Goal: Information Seeking & Learning: Learn about a topic

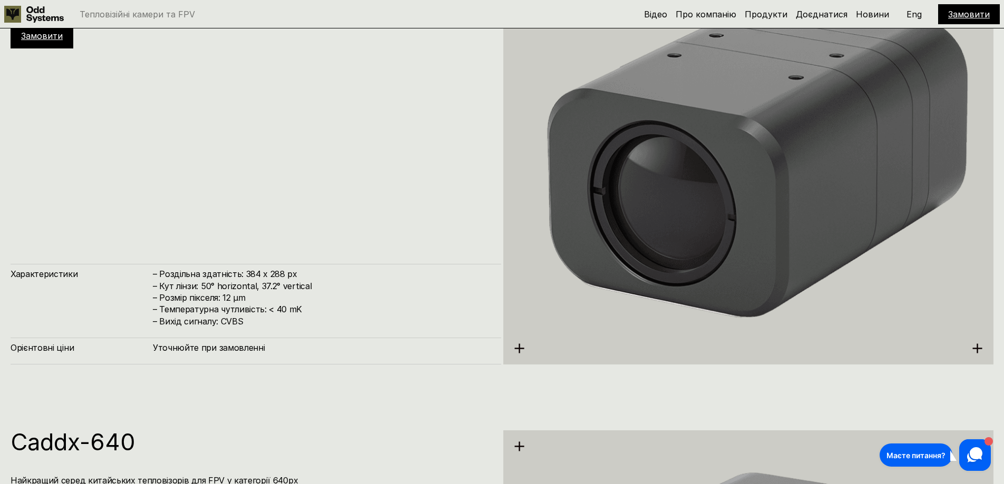
scroll to position [2529, 0]
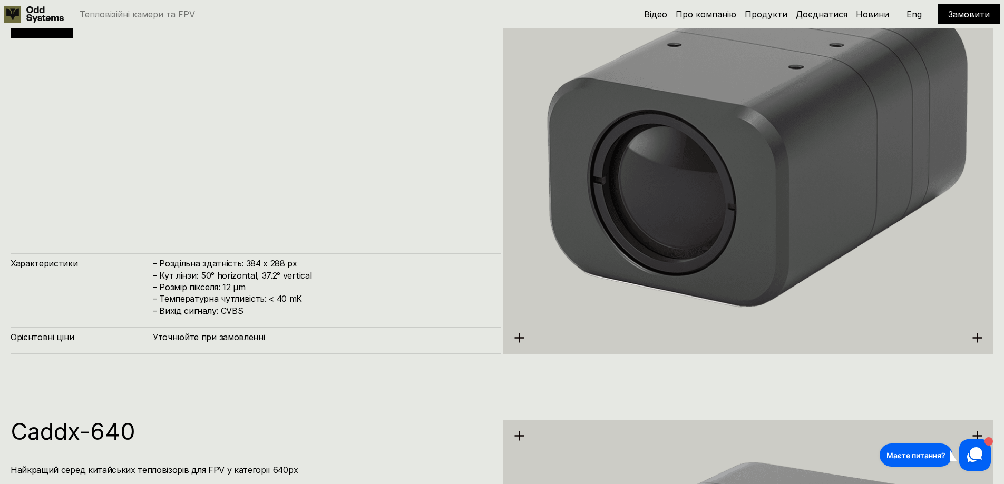
drag, startPoint x: 154, startPoint y: 262, endPoint x: 259, endPoint y: 312, distance: 116.2
click at [259, 312] on h4 "– Роздільна здатність: 384 x 288 px – Кут лінзи: 50° horizontal, 37.2° vertical…" at bounding box center [322, 287] width 338 height 59
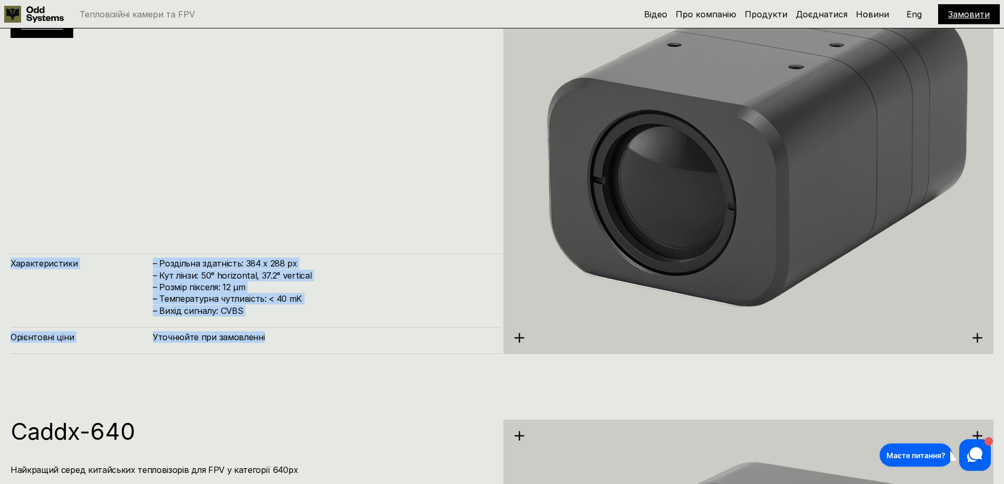
drag, startPoint x: 263, startPoint y: 336, endPoint x: 9, endPoint y: 261, distance: 264.1
click at [9, 261] on div "Caddx-384 Найкращий серед китайських тепловізорів для FPV у категорії 384px Зам…" at bounding box center [502, 143] width 1004 height 484
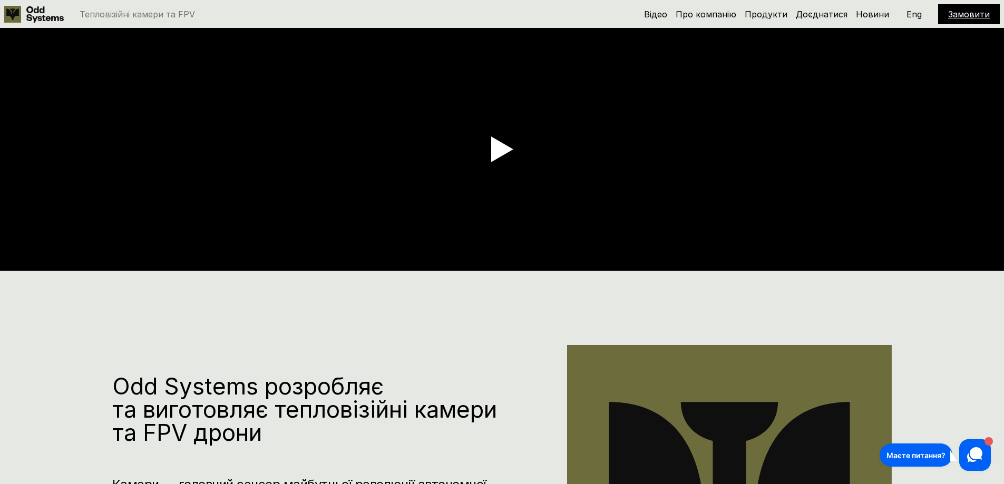
scroll to position [158, 0]
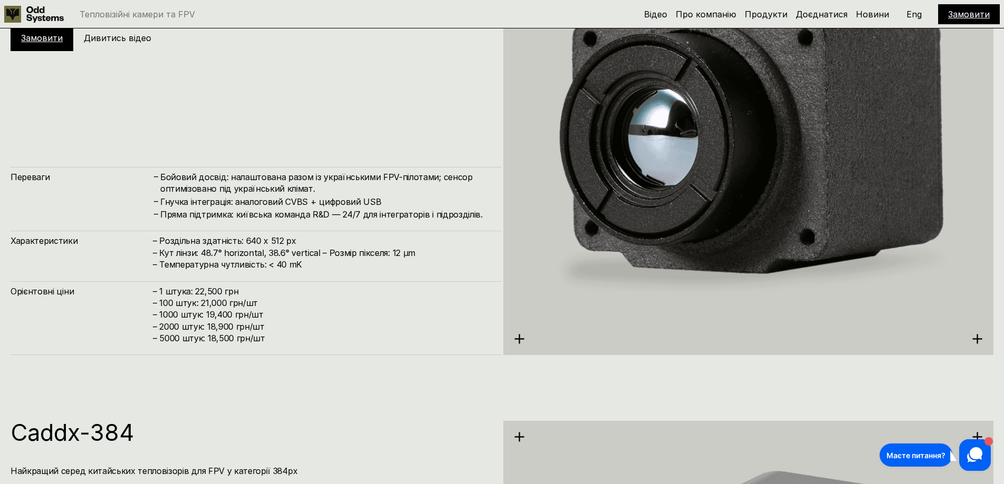
scroll to position [2055, 0]
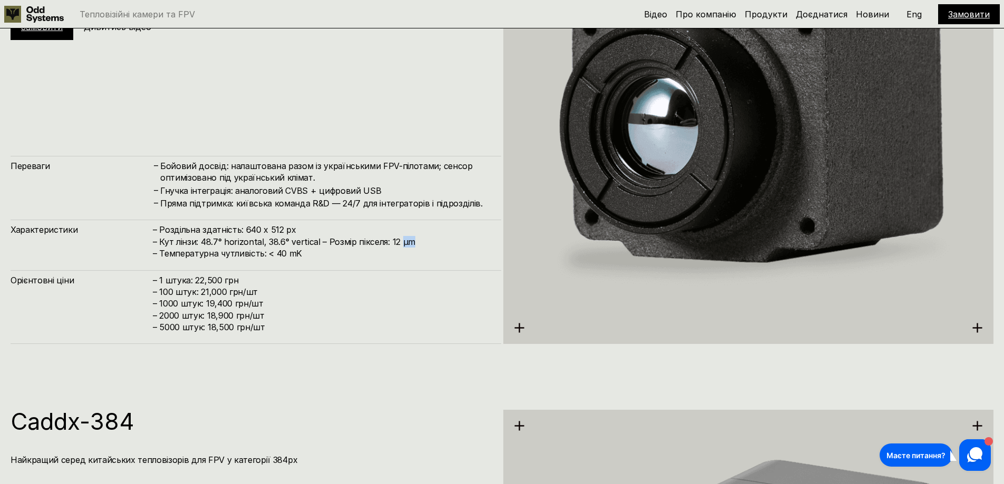
drag, startPoint x: 398, startPoint y: 242, endPoint x: 409, endPoint y: 241, distance: 11.1
click at [409, 241] on h4 "– Роздільна здатність: 640 x 512 px – Кут лінзи: 48.7° horizontal, 38.6° vertic…" at bounding box center [322, 241] width 338 height 35
copy h4 "µm"
click at [160, 253] on h4 "– Роздільна здатність: 640 x 512 px – Кут лінзи: 48.7° horizontal, 38.6° vertic…" at bounding box center [322, 241] width 338 height 35
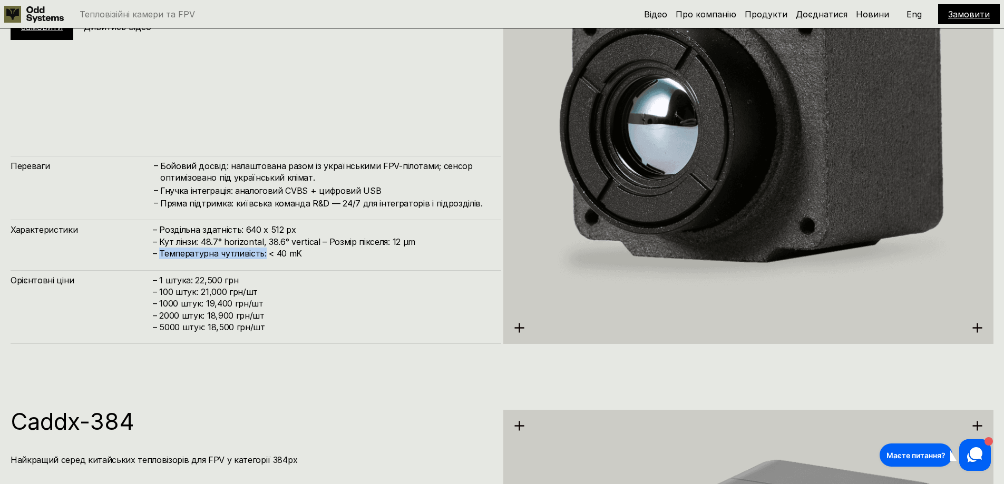
drag, startPoint x: 160, startPoint y: 253, endPoint x: 262, endPoint y: 250, distance: 102.3
click at [262, 250] on h4 "– Роздільна здатність: 640 x 512 px – Кут лінзи: 48.7° horizontal, 38.6° vertic…" at bounding box center [322, 241] width 338 height 35
copy h4 "Температурна чутливість:"
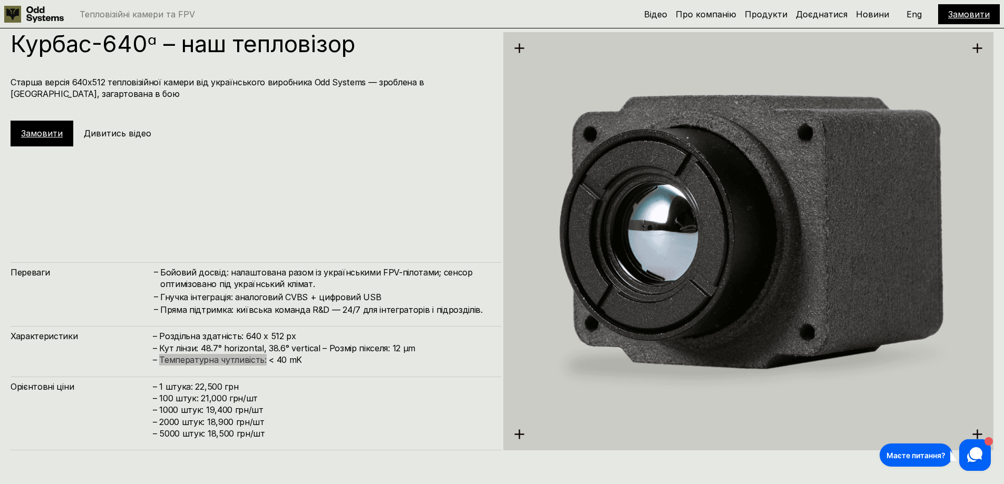
scroll to position [1950, 0]
